Goal: Task Accomplishment & Management: Use online tool/utility

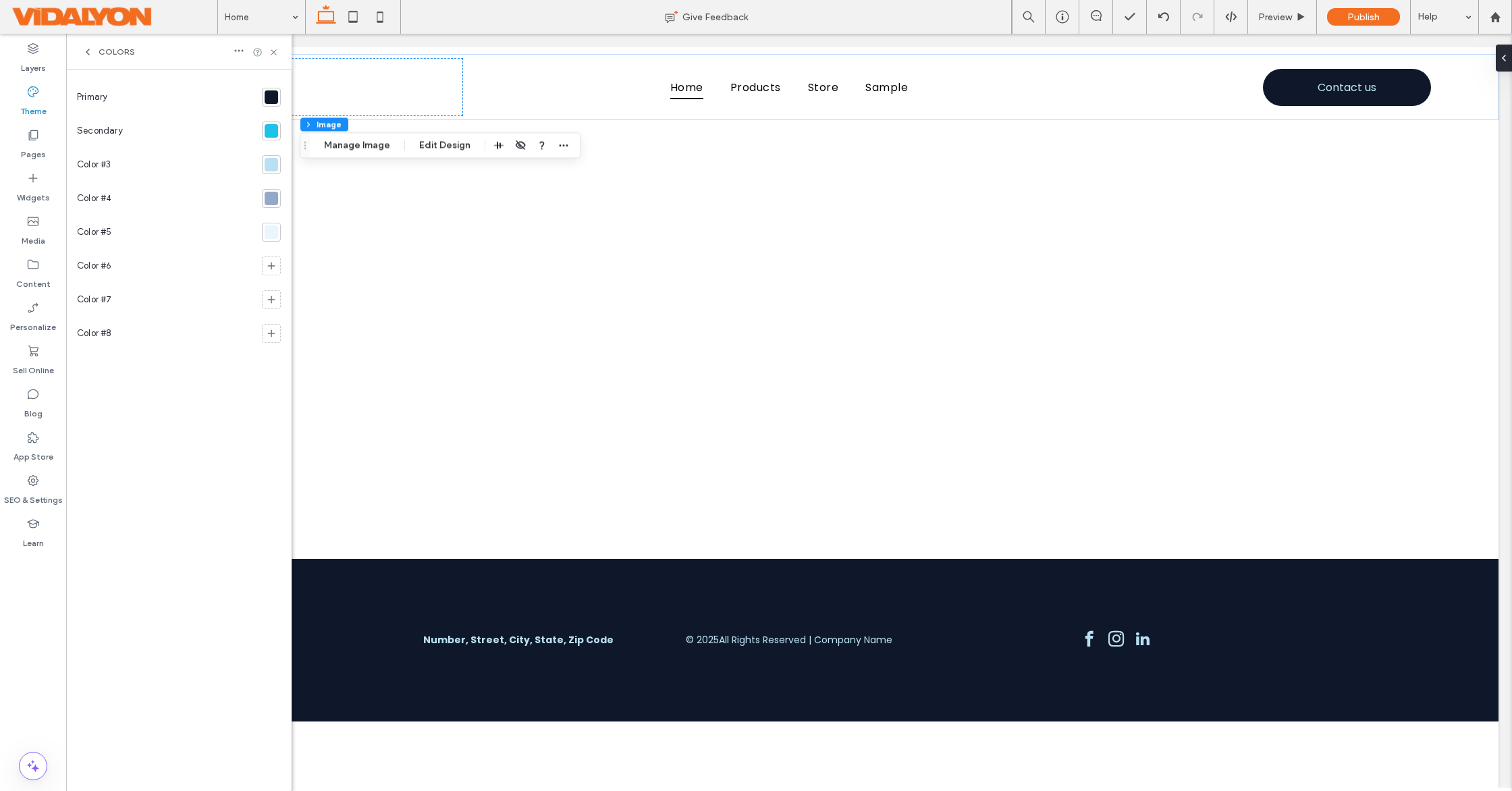
click at [271, 235] on div at bounding box center [271, 232] width 13 height 13
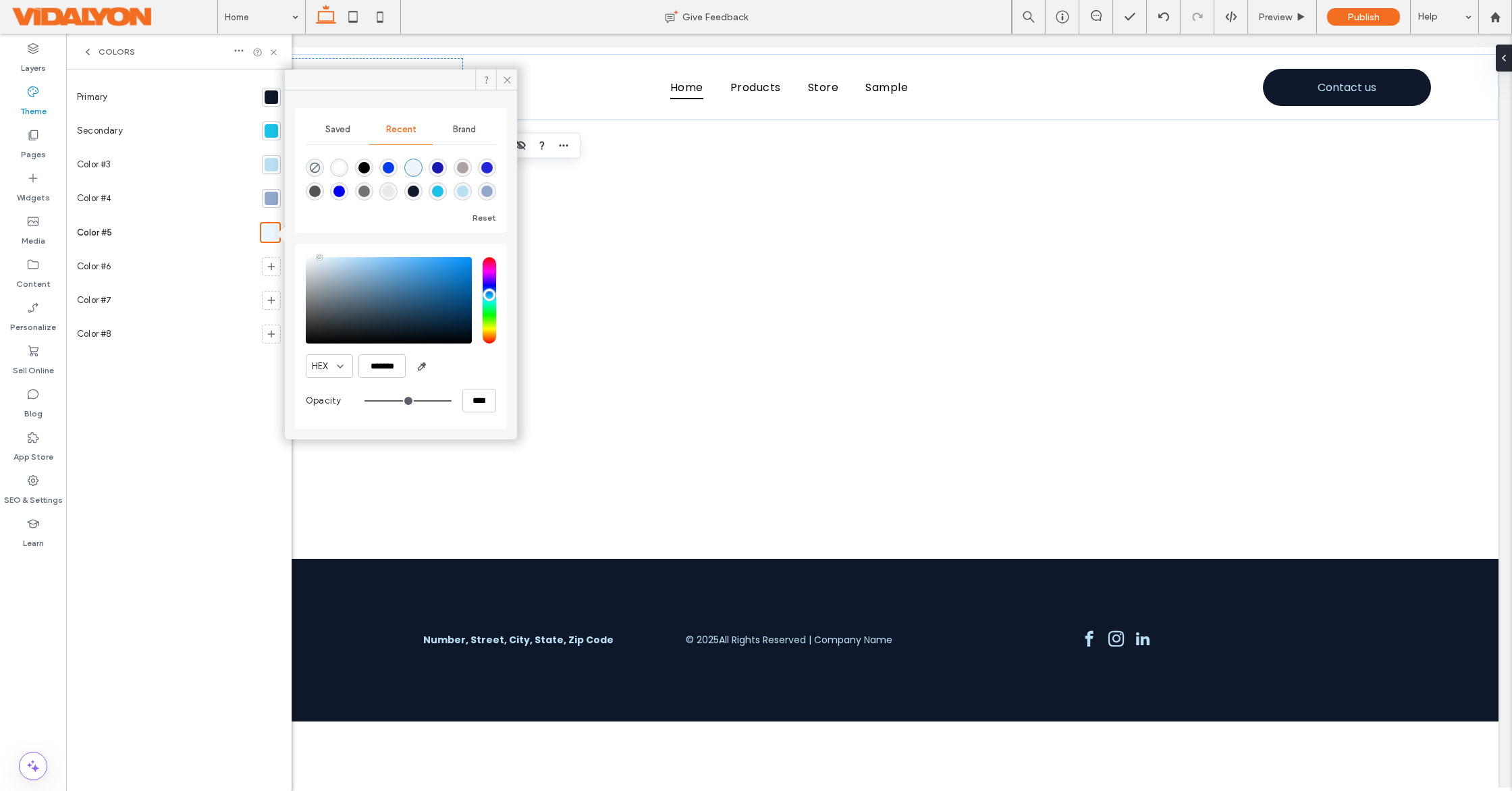
click at [342, 168] on div "rgba(255, 255, 255, 1)" at bounding box center [339, 167] width 11 height 11
type input "*******"
click at [504, 80] on icon at bounding box center [507, 80] width 10 height 10
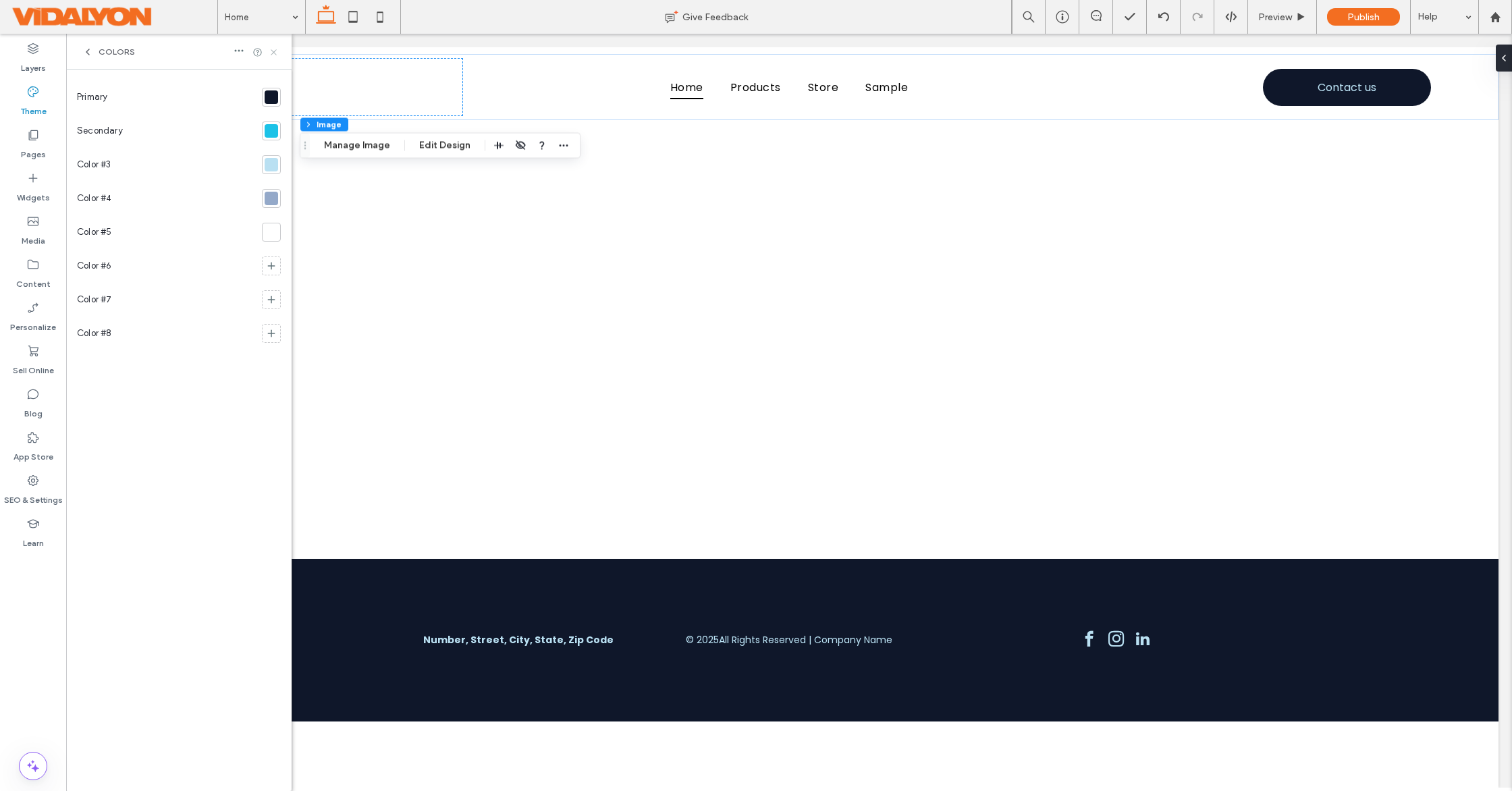
click at [273, 52] on use at bounding box center [273, 52] width 5 height 5
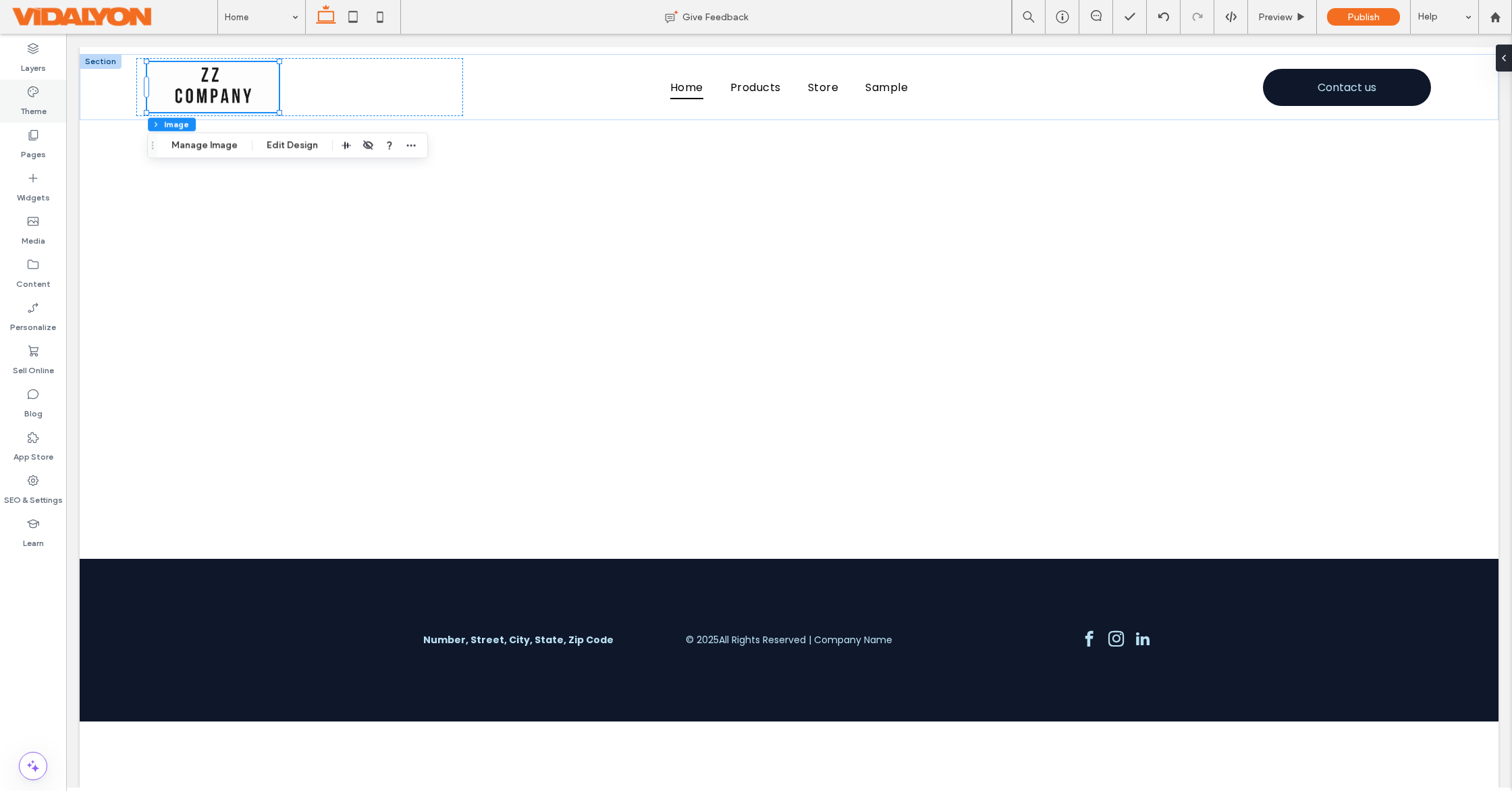
click at [34, 91] on icon at bounding box center [33, 91] width 13 height 13
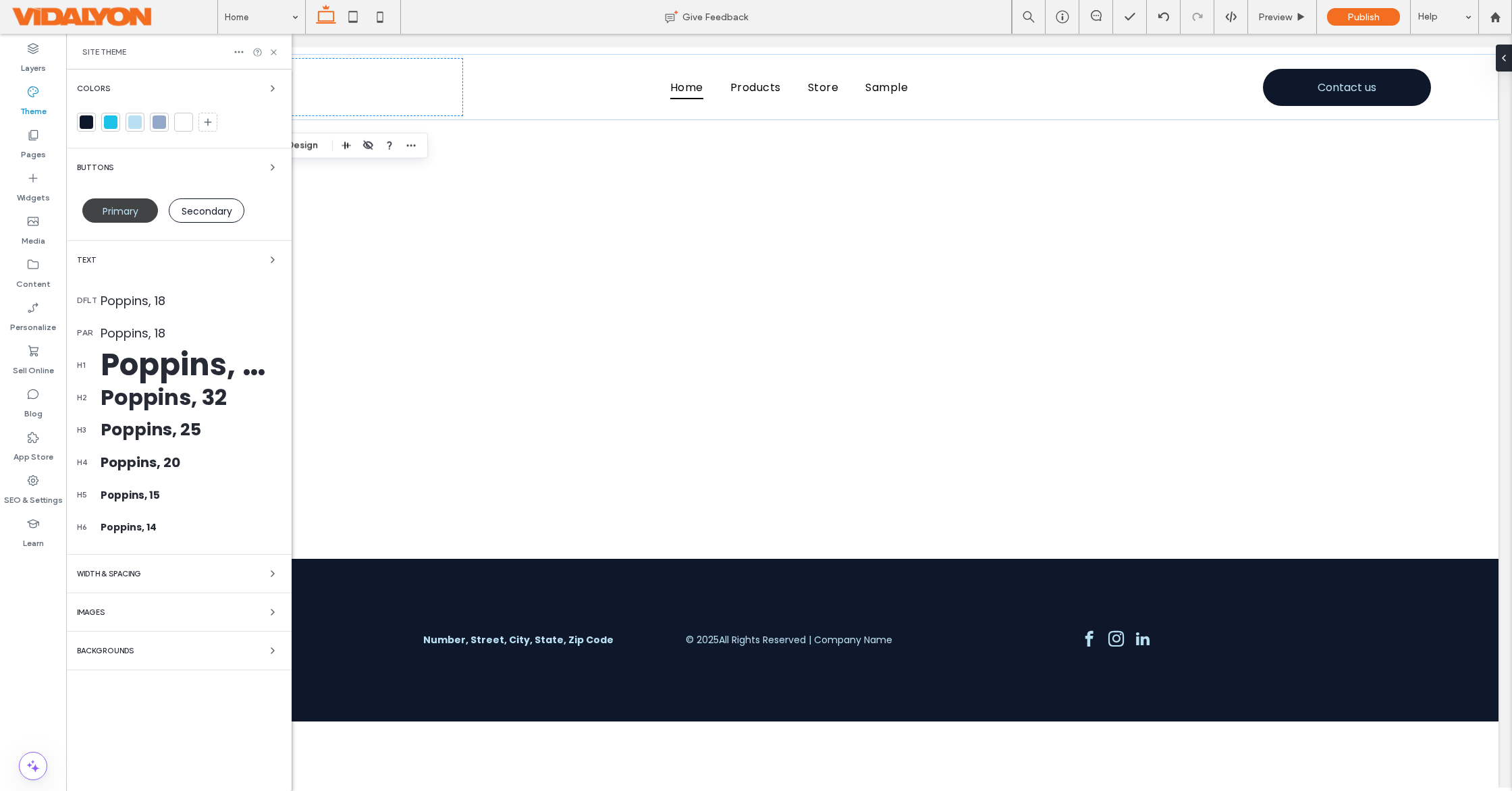
click at [133, 212] on span "Primary" at bounding box center [121, 211] width 36 height 13
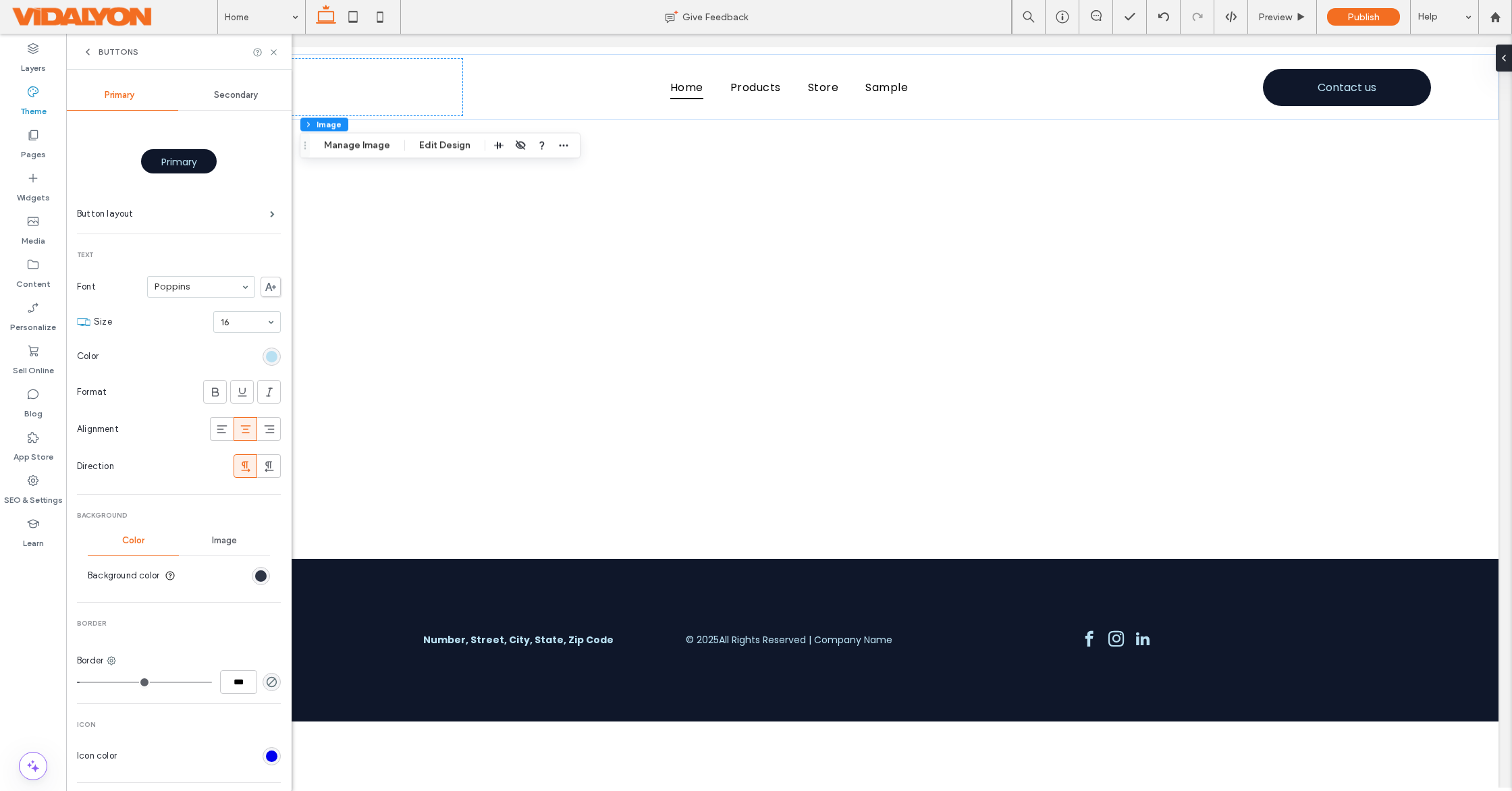
click at [255, 575] on div "rgb(15, 23, 42)" at bounding box center [260, 576] width 11 height 11
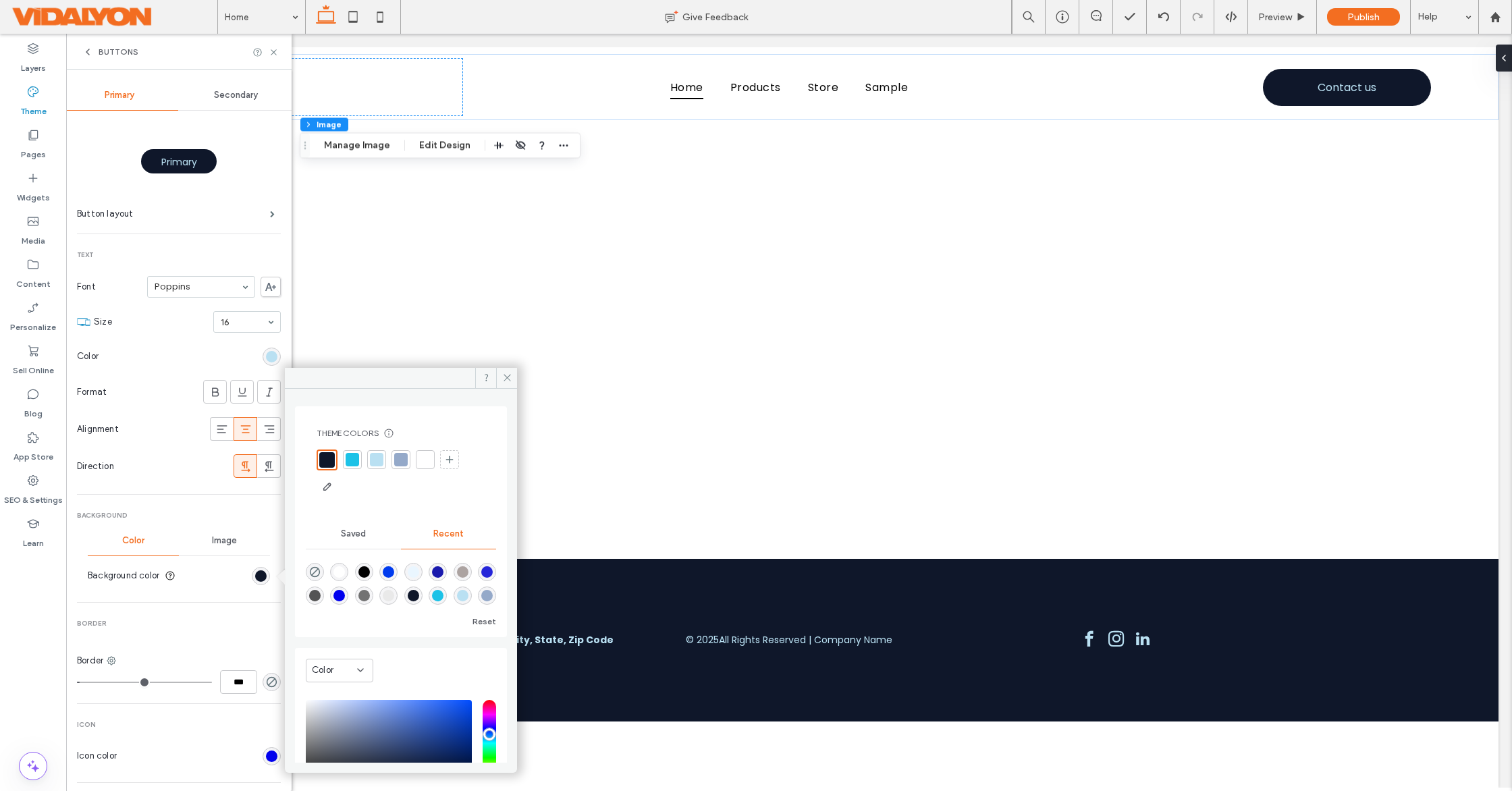
click at [349, 460] on div at bounding box center [352, 460] width 13 height 13
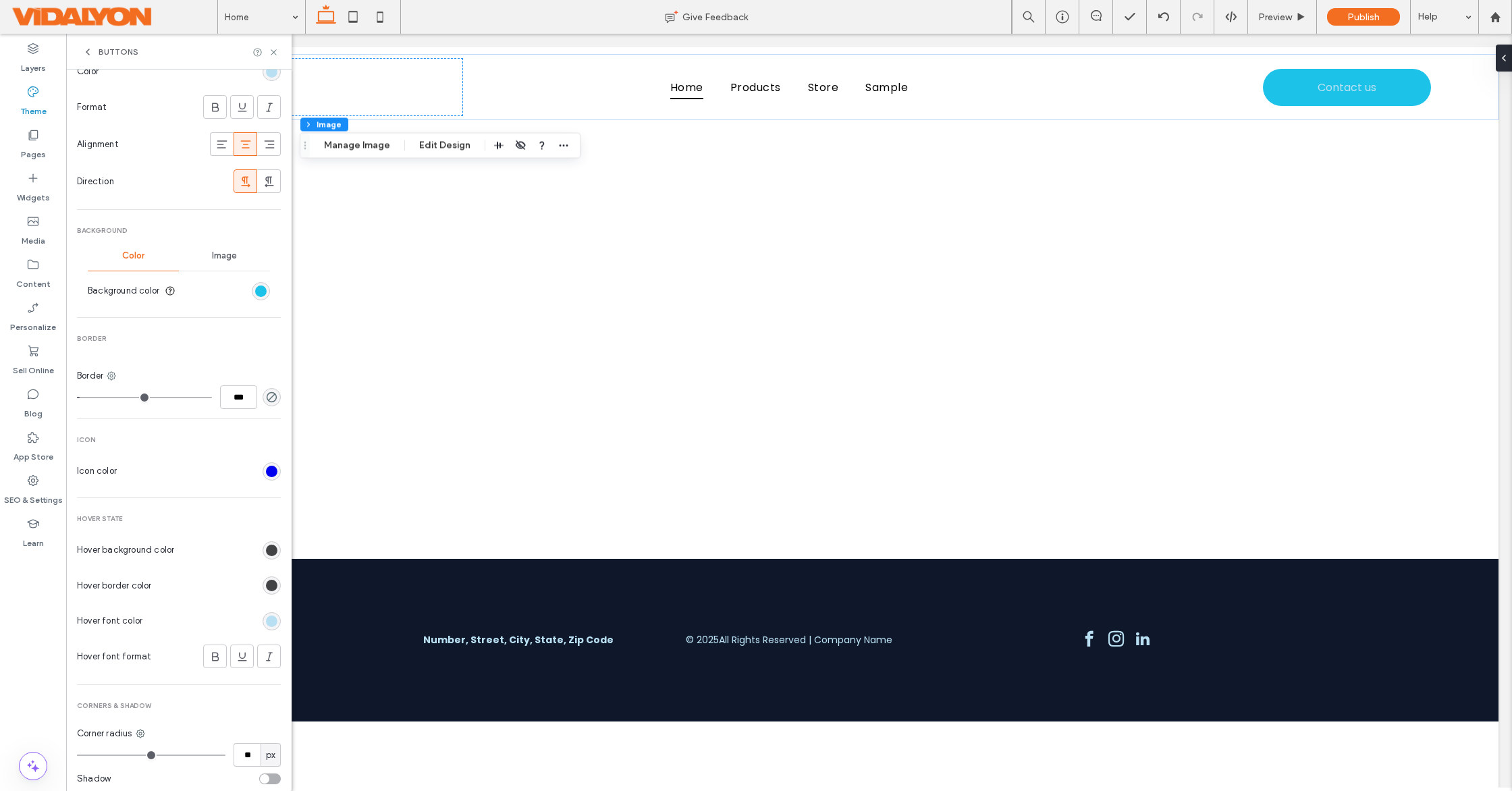
scroll to position [318, 0]
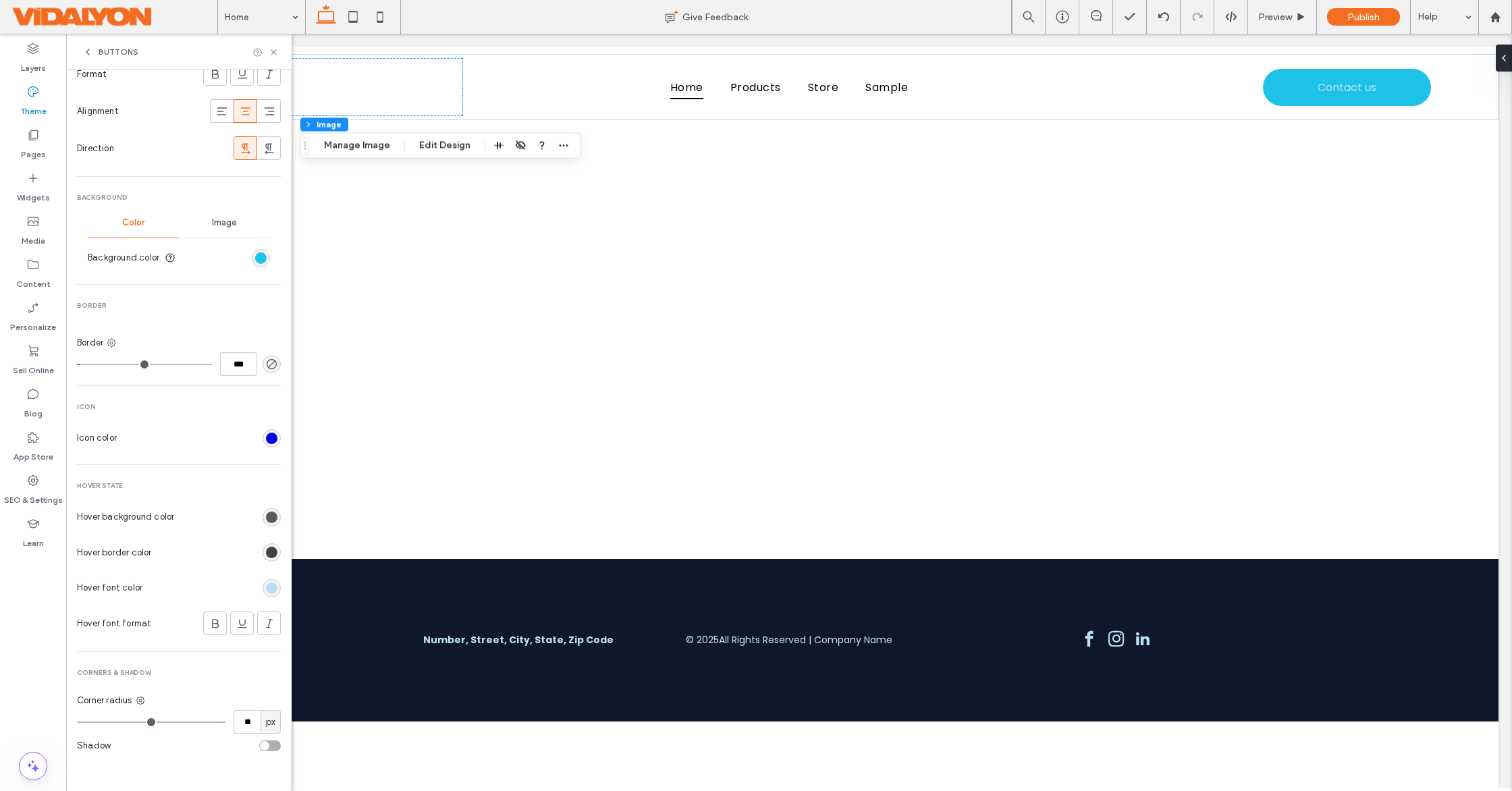
click at [268, 516] on div "rgb(65, 67, 69)" at bounding box center [271, 517] width 11 height 11
click at [266, 515] on div "rgb(65, 67, 69)" at bounding box center [271, 517] width 11 height 11
click at [266, 511] on div "rgb(65, 67, 69)" at bounding box center [271, 517] width 11 height 11
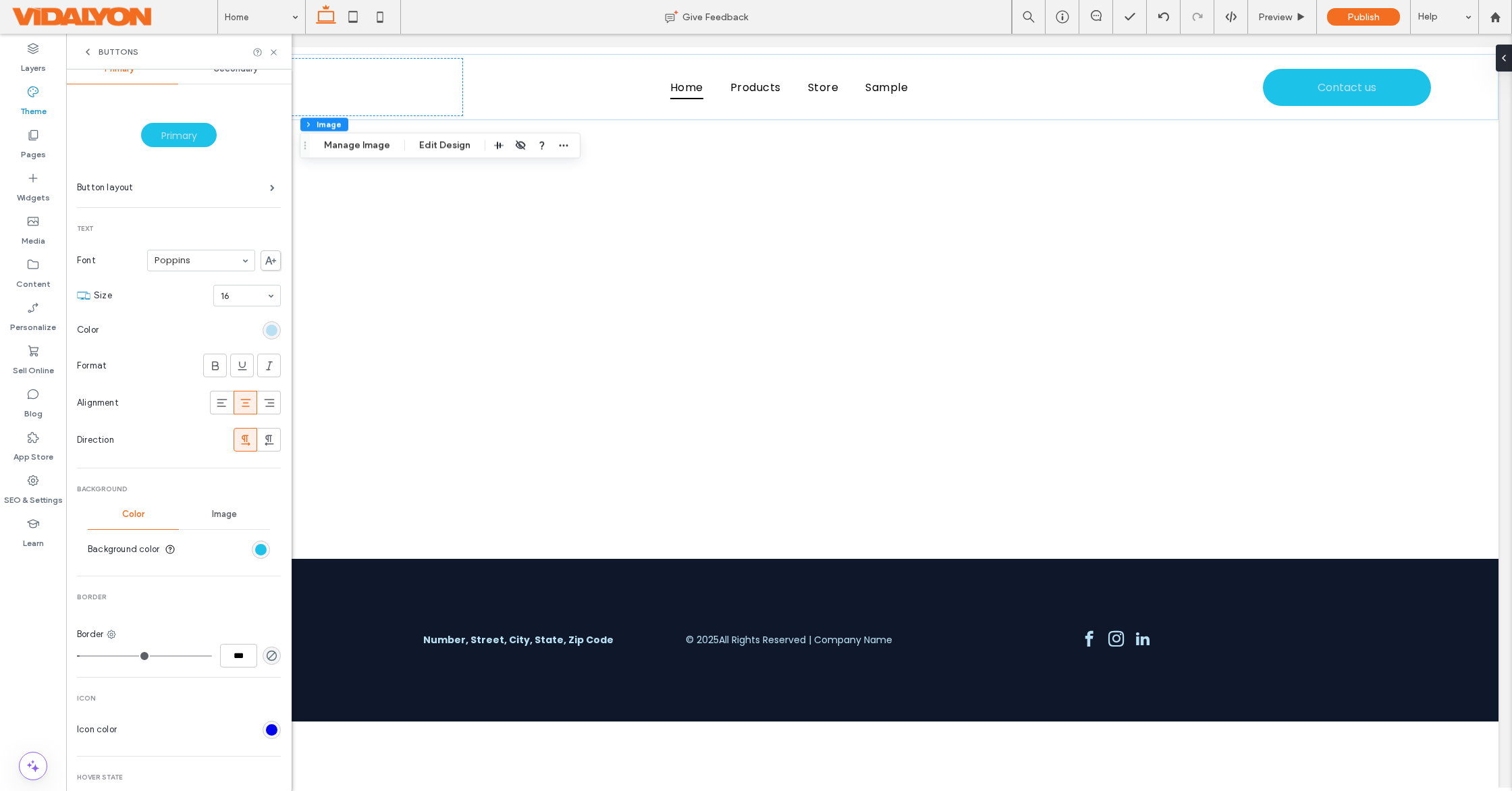
scroll to position [0, 0]
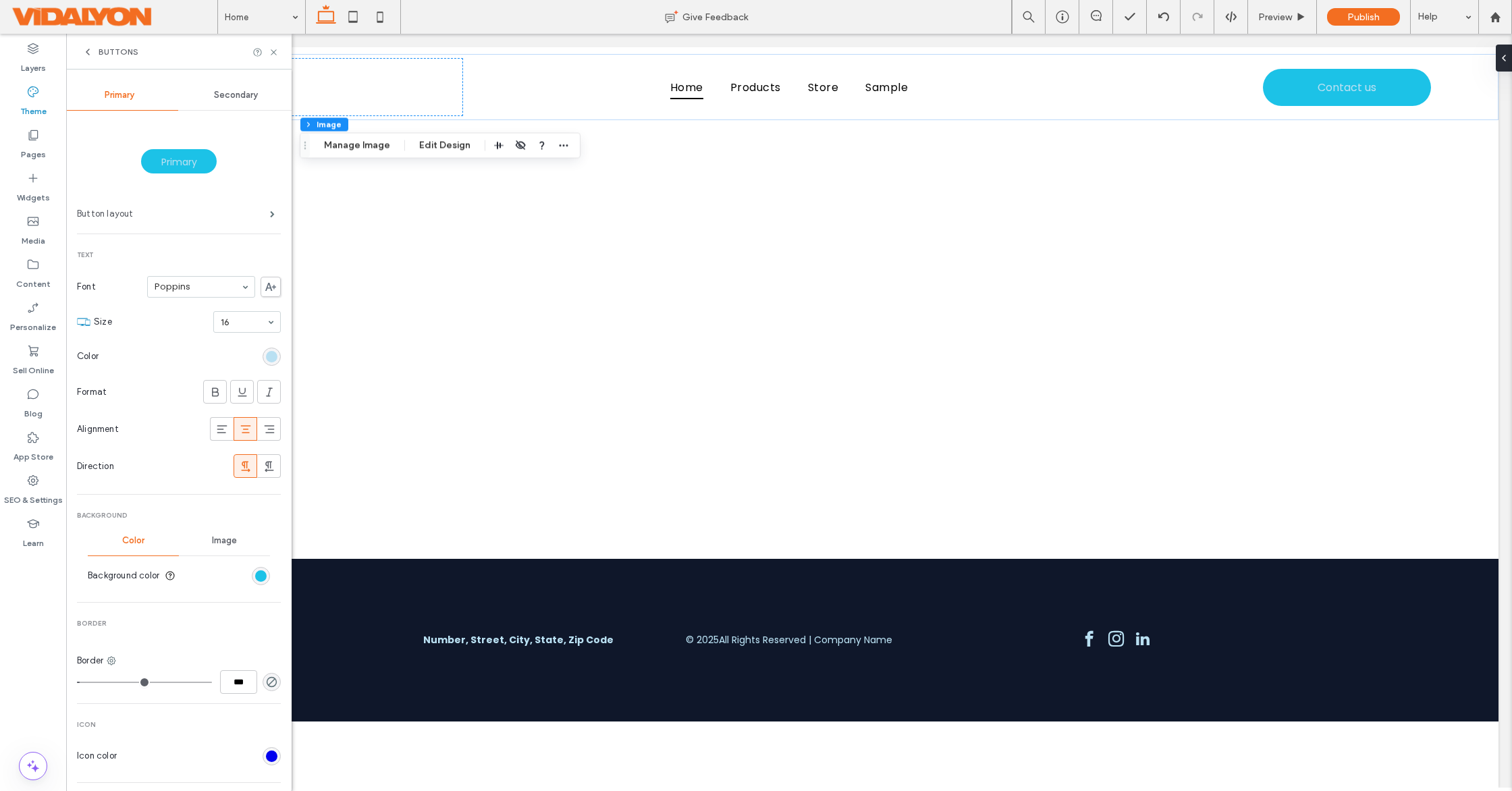
click at [231, 212] on label "Button layout" at bounding box center [173, 214] width 193 height 27
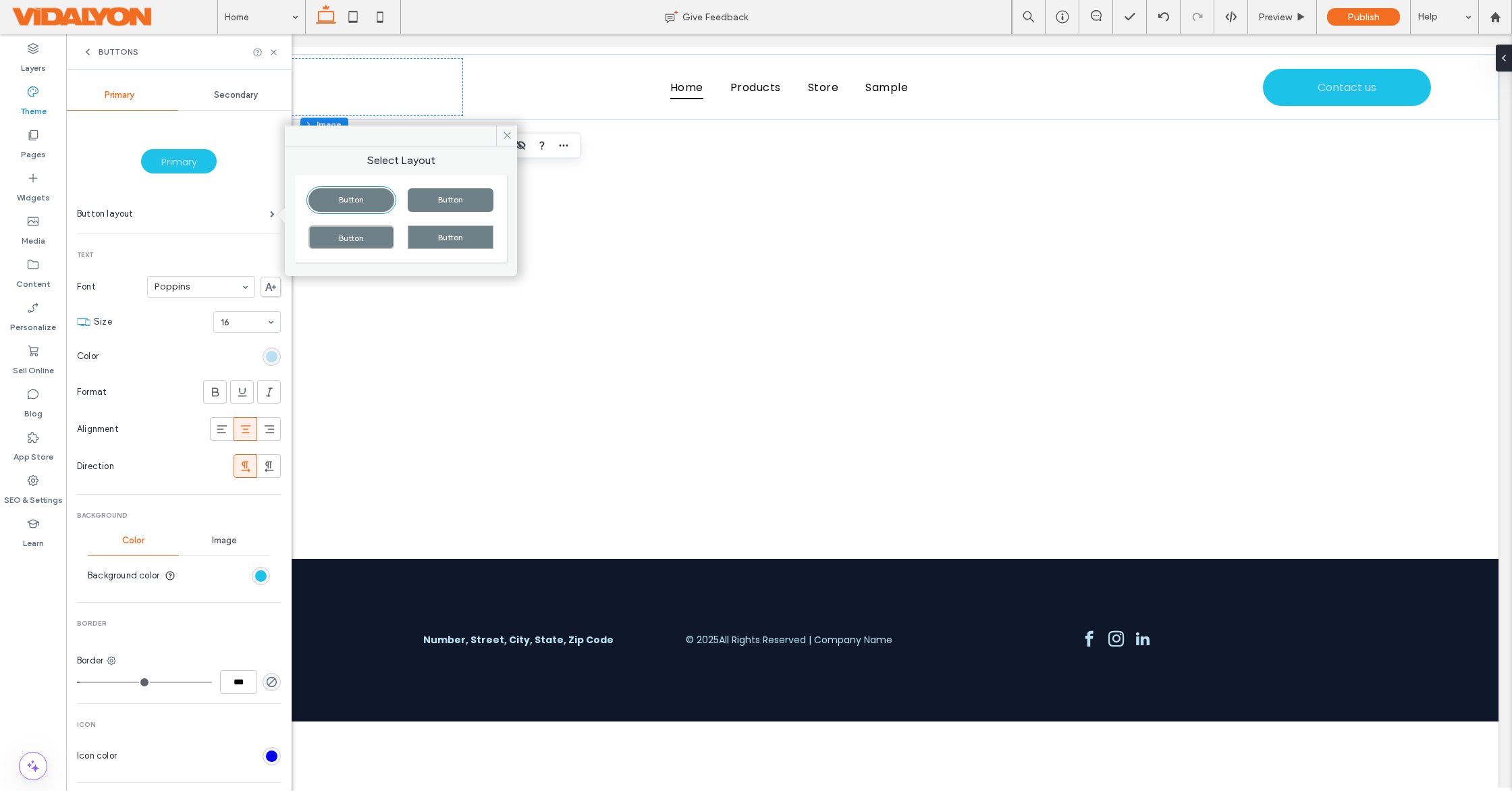
click at [433, 199] on div "Button" at bounding box center [451, 200] width 85 height 24
type input "*"
click at [502, 134] on icon at bounding box center [507, 136] width 10 height 10
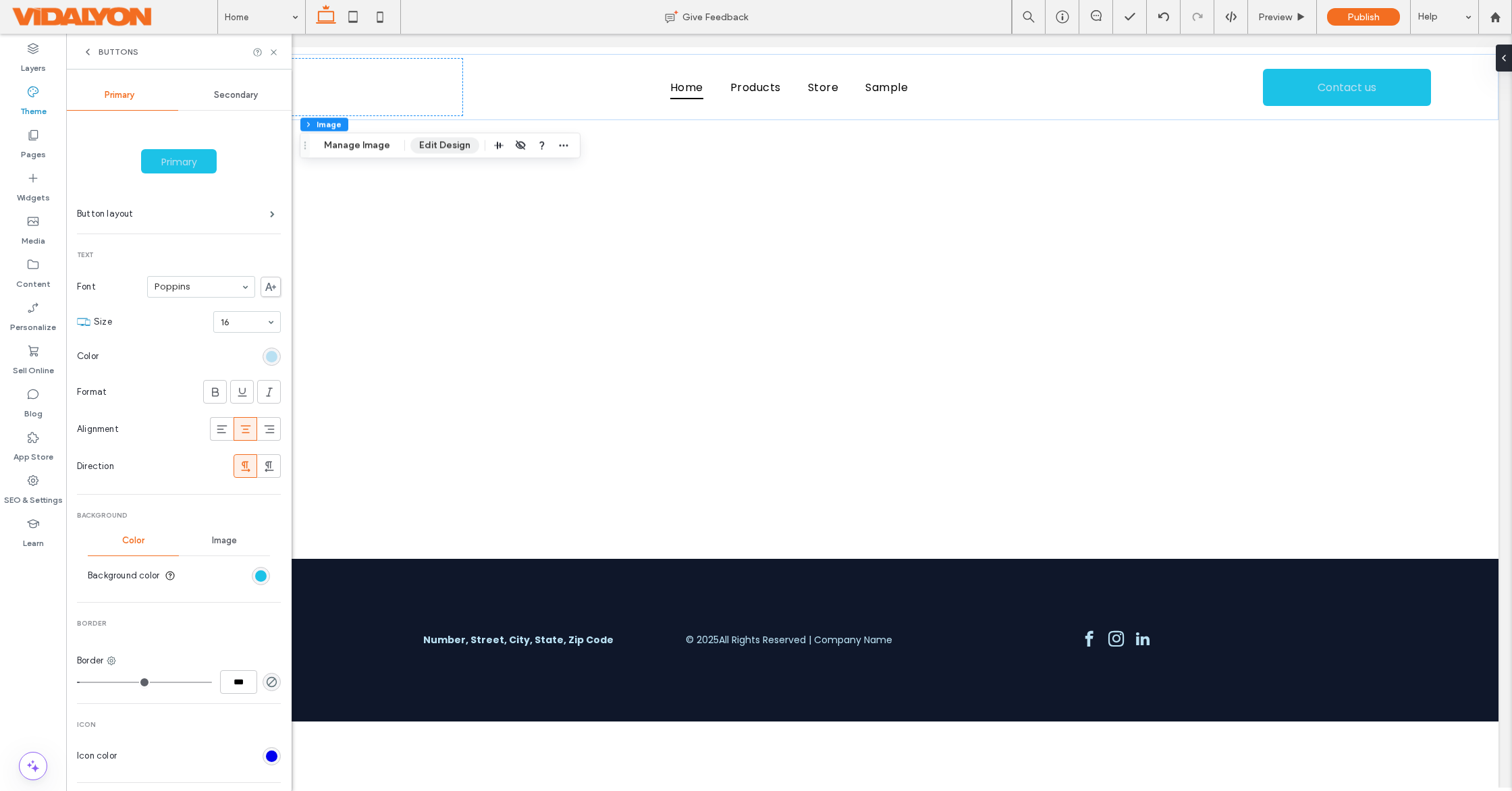
click at [451, 151] on button "Edit Design" at bounding box center [445, 145] width 69 height 16
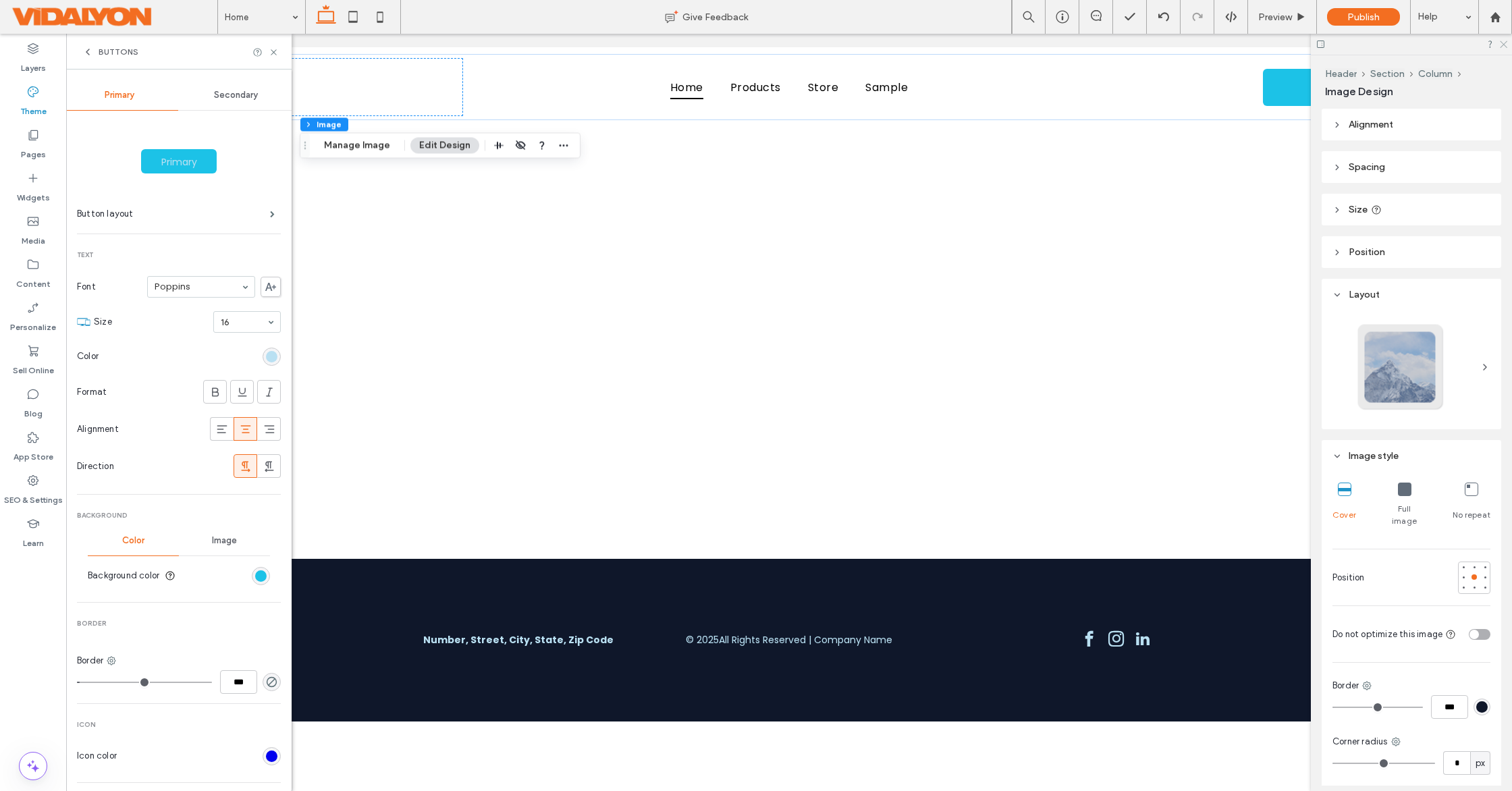
click at [1505, 45] on icon at bounding box center [1503, 43] width 9 height 9
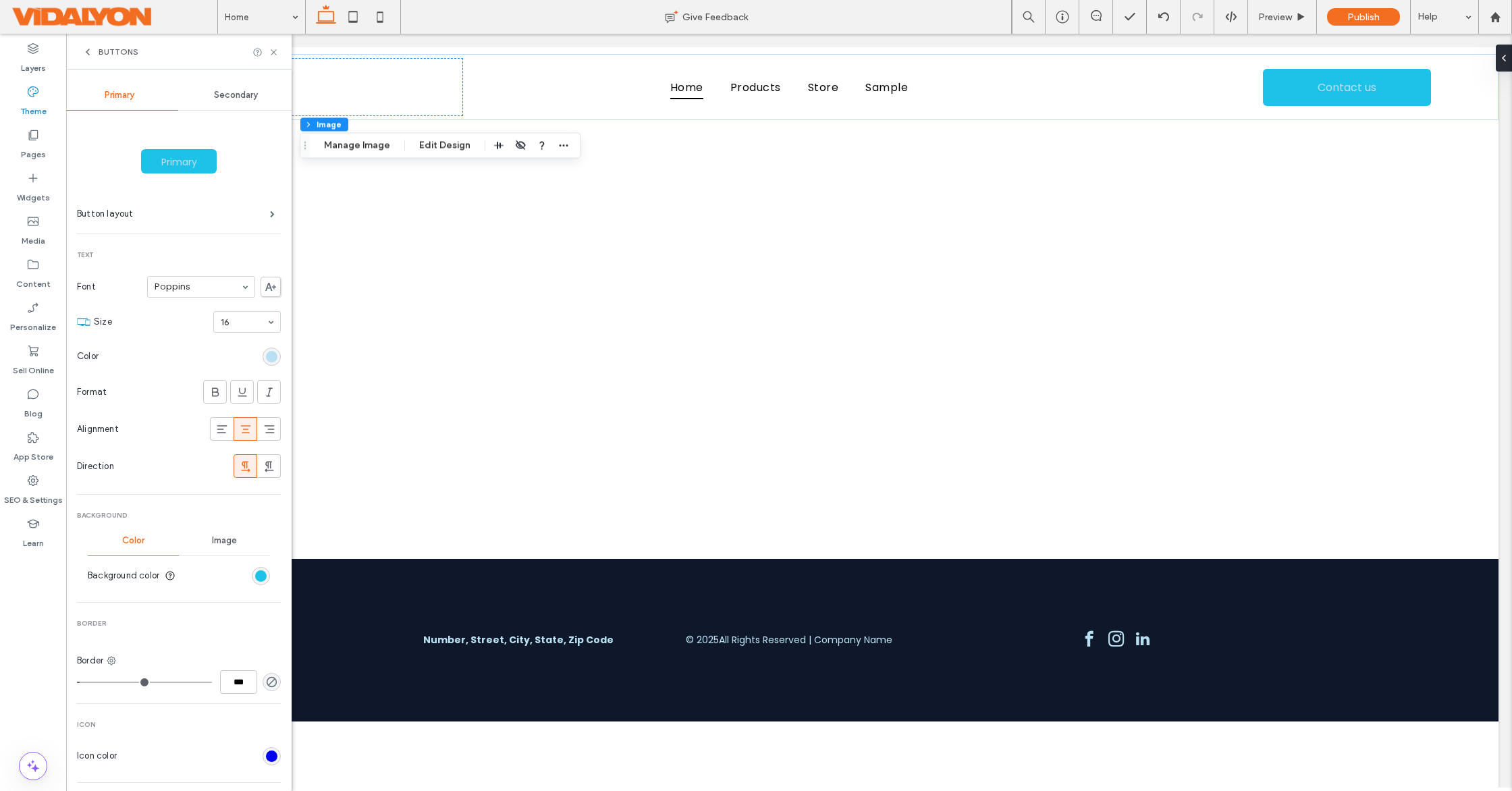
click at [175, 165] on span "Primary" at bounding box center [179, 162] width 45 height 13
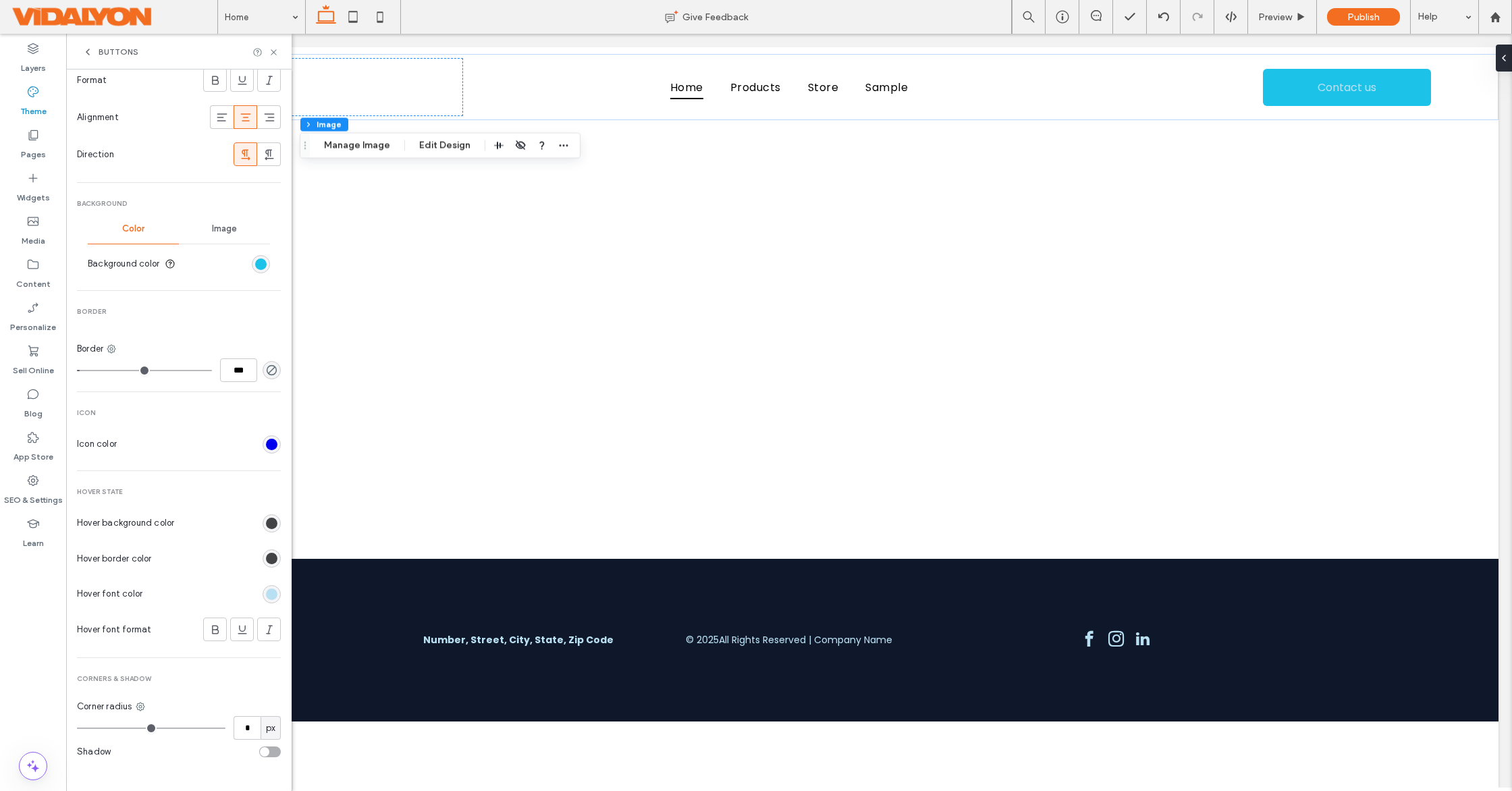
scroll to position [318, 0]
click at [274, 50] on icon at bounding box center [274, 52] width 10 height 10
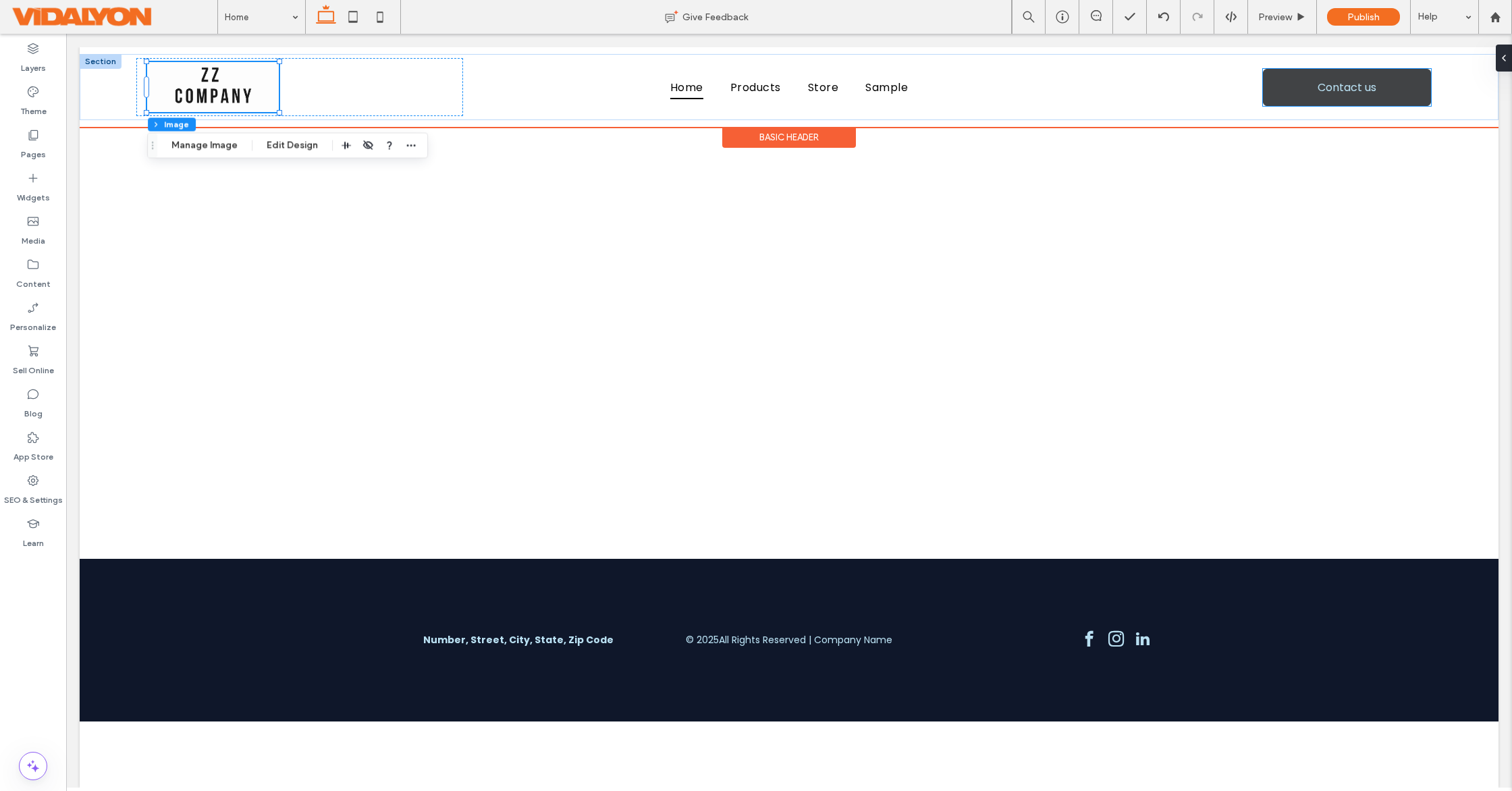
click at [1300, 100] on link "Contact us" at bounding box center [1346, 88] width 168 height 37
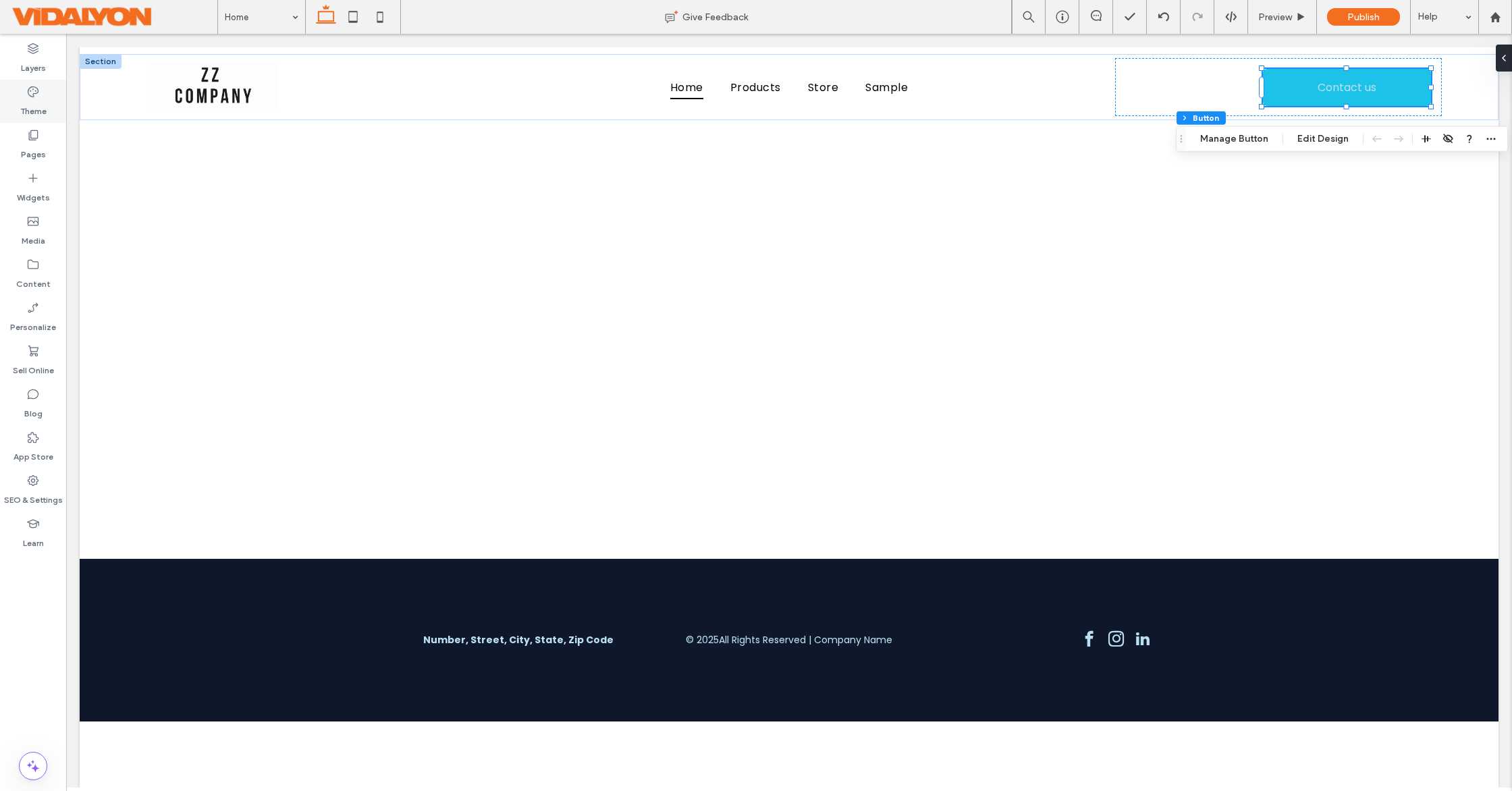
click at [25, 101] on label "Theme" at bounding box center [33, 107] width 26 height 19
